Goal: Information Seeking & Learning: Learn about a topic

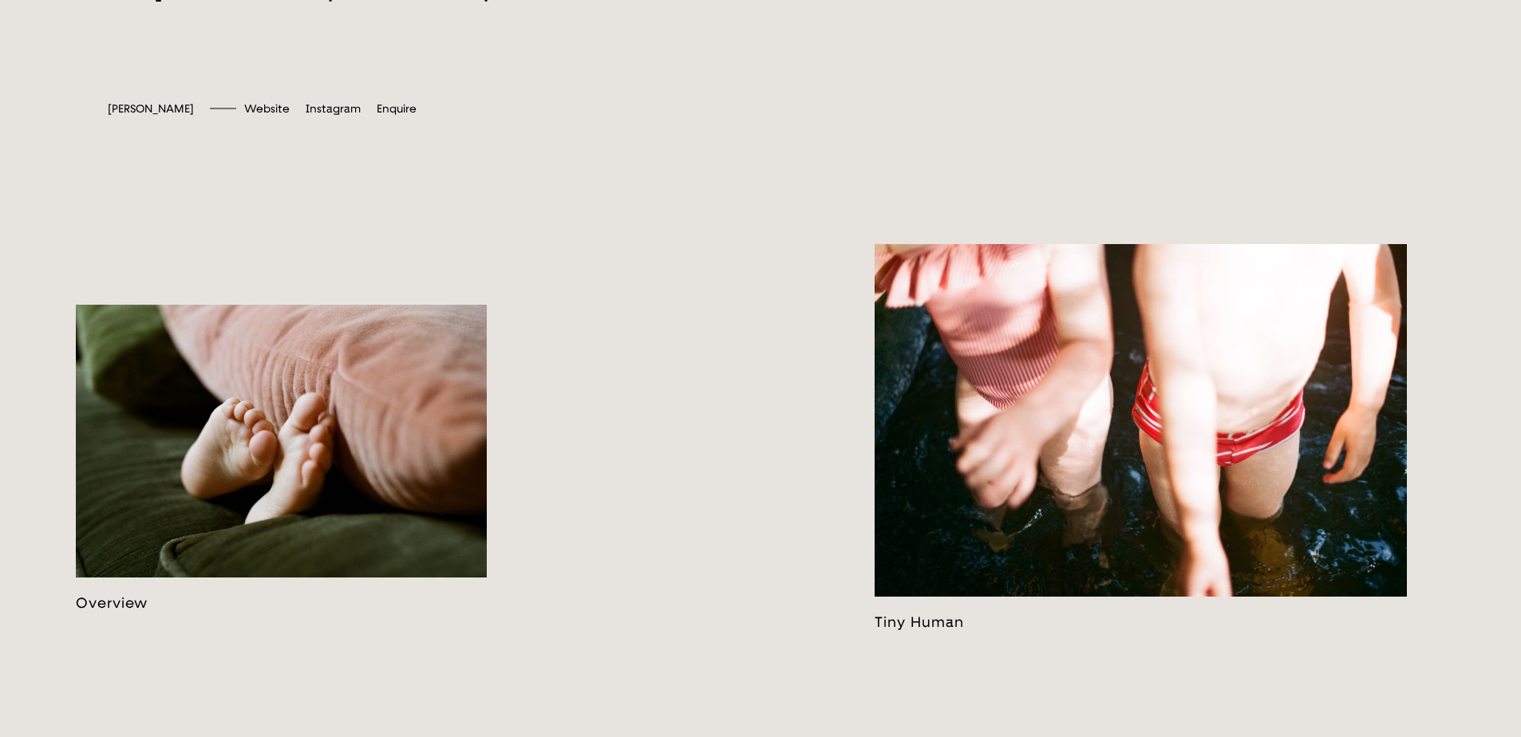
scroll to position [878, 0]
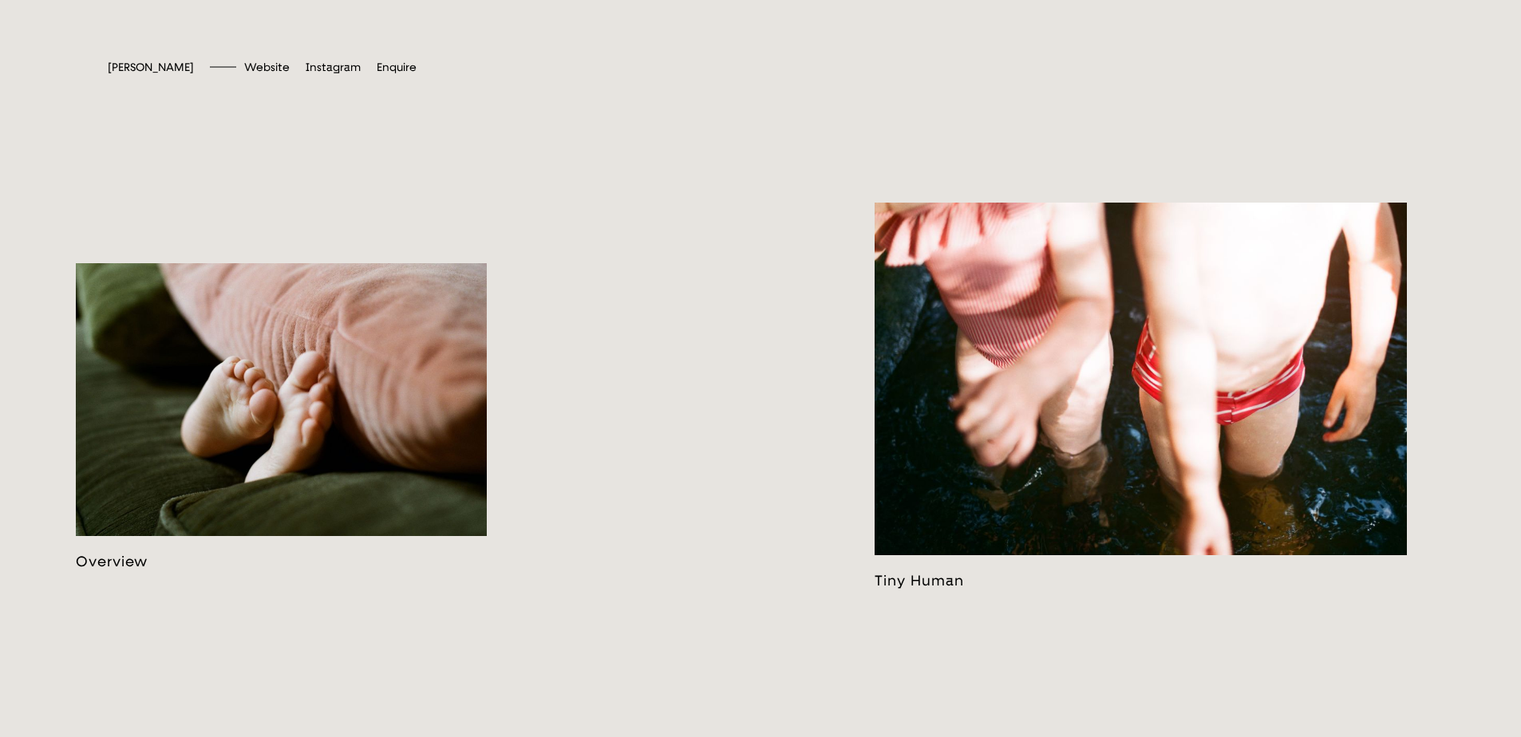
click at [321, 376] on link at bounding box center [281, 416] width 411 height 306
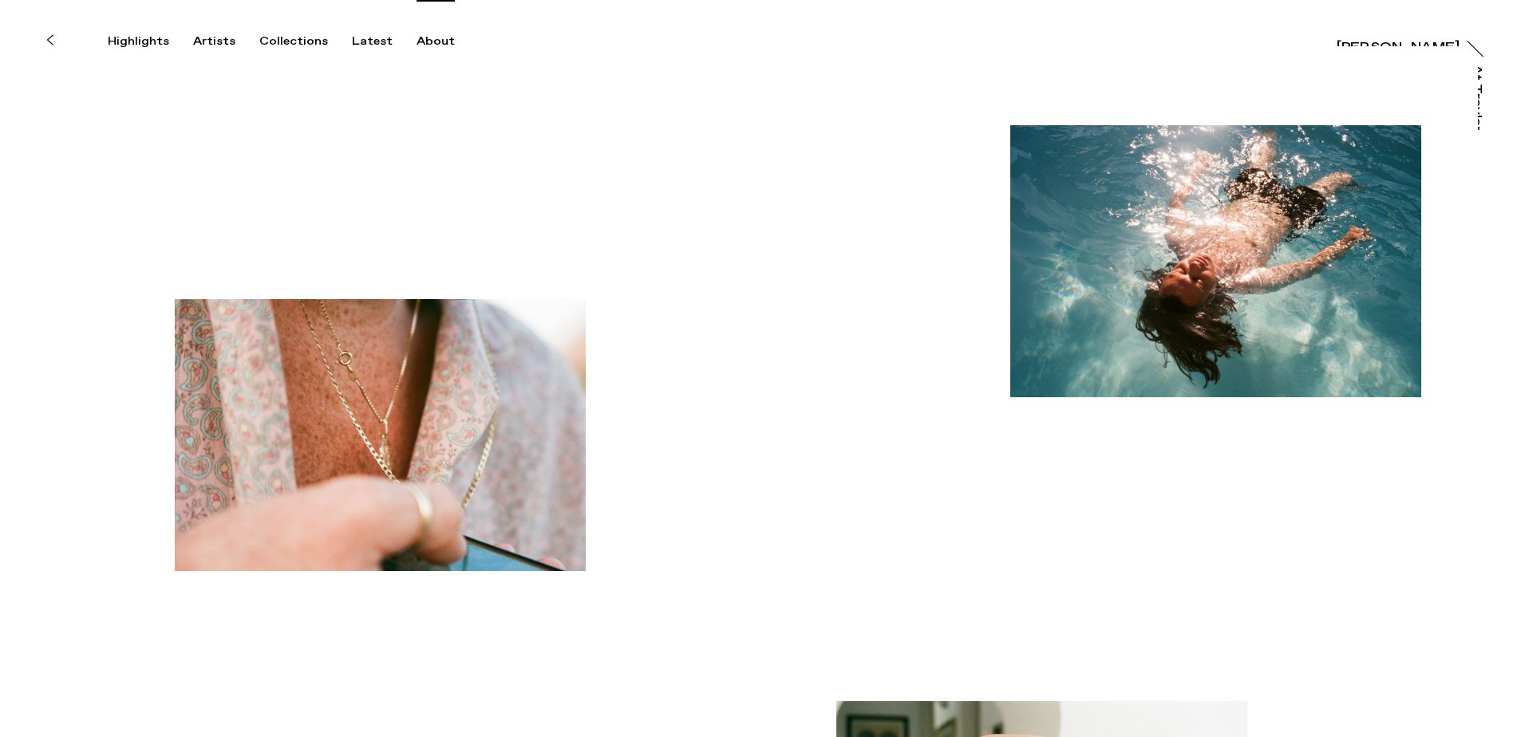
click at [417, 44] on div "About" at bounding box center [436, 41] width 38 height 14
click at [423, 42] on div "About" at bounding box center [436, 41] width 38 height 14
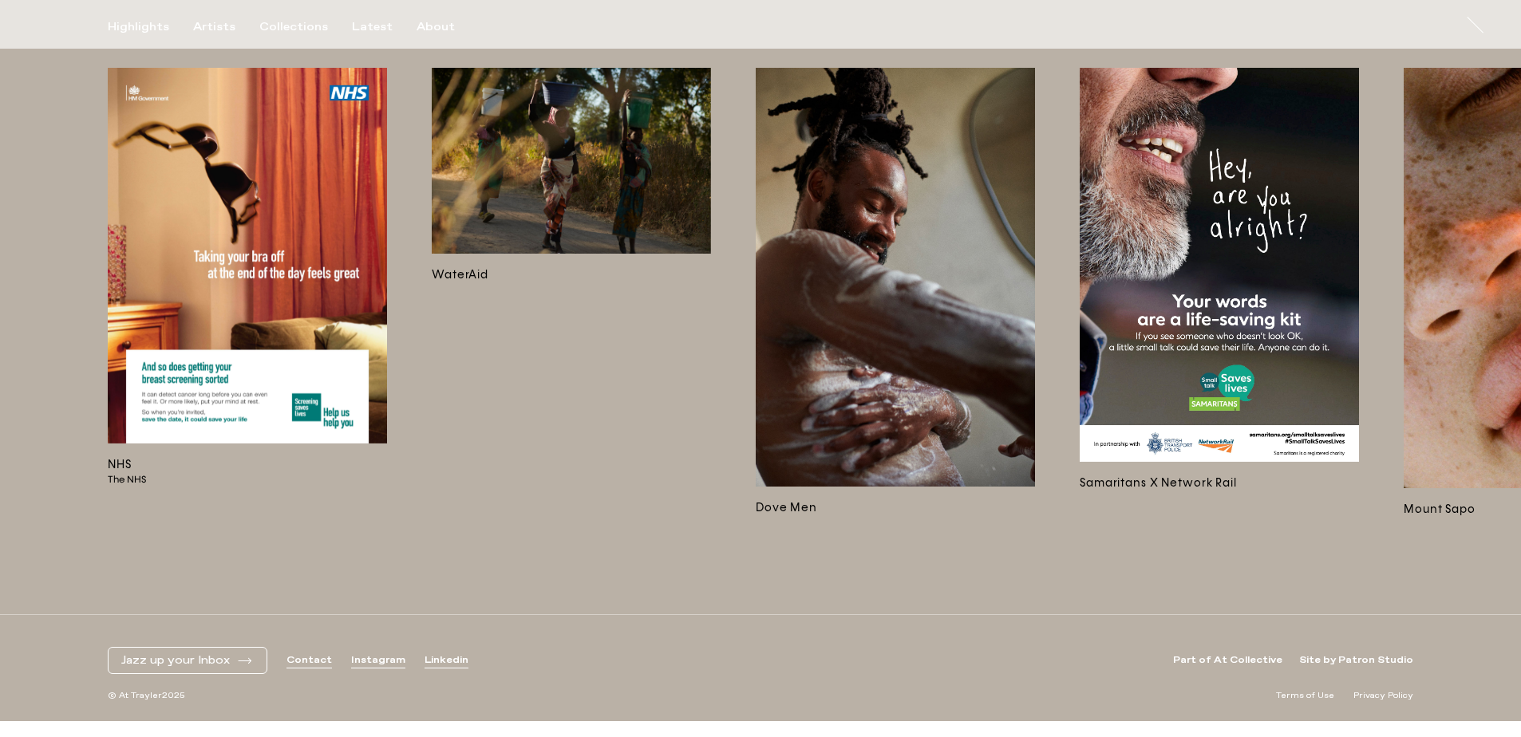
scroll to position [5196, 0]
